Goal: Navigation & Orientation: Find specific page/section

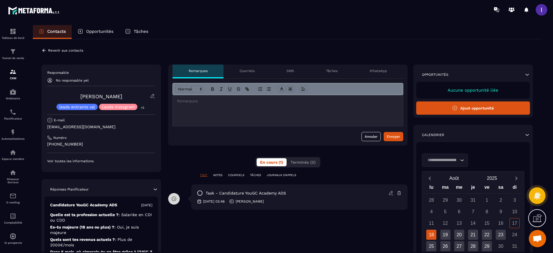
click at [48, 52] on p "Revenir aux contacts" at bounding box center [65, 50] width 35 height 4
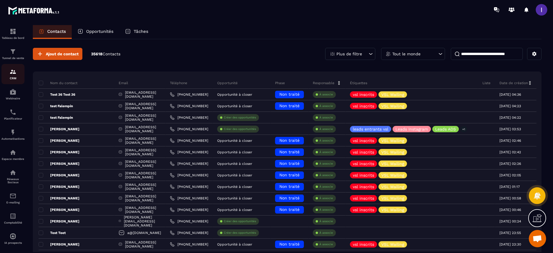
click at [16, 74] on img at bounding box center [13, 71] width 7 height 7
click at [8, 50] on div "Tunnel de vente" at bounding box center [12, 54] width 23 height 12
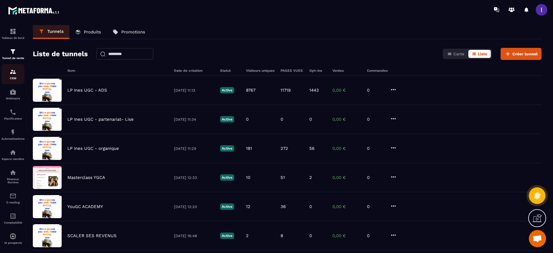
click at [16, 74] on img at bounding box center [13, 71] width 7 height 7
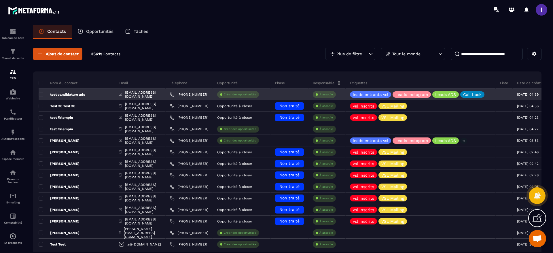
click at [64, 94] on p "test candidature ads" at bounding box center [62, 94] width 46 height 5
